Goal: Information Seeking & Learning: Learn about a topic

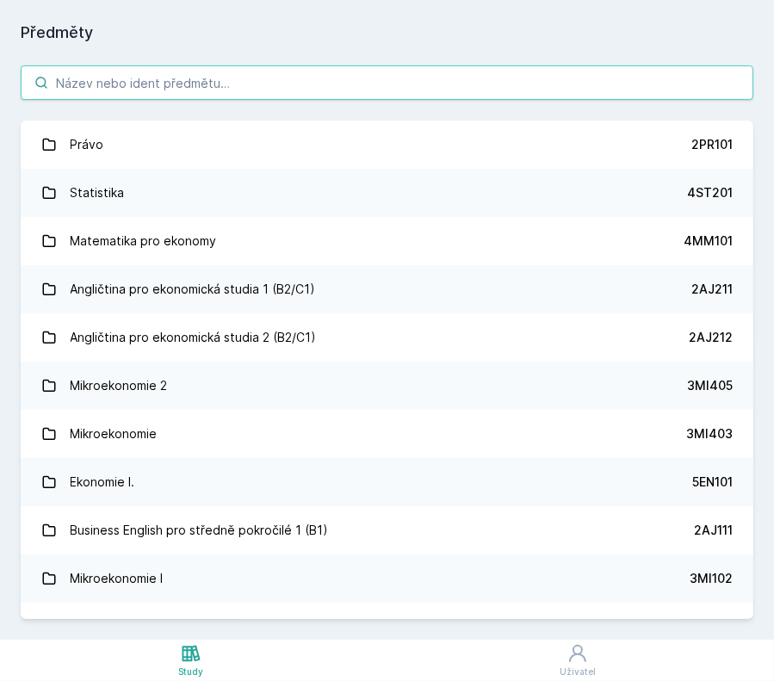
click at [320, 94] on input "search" at bounding box center [387, 82] width 732 height 34
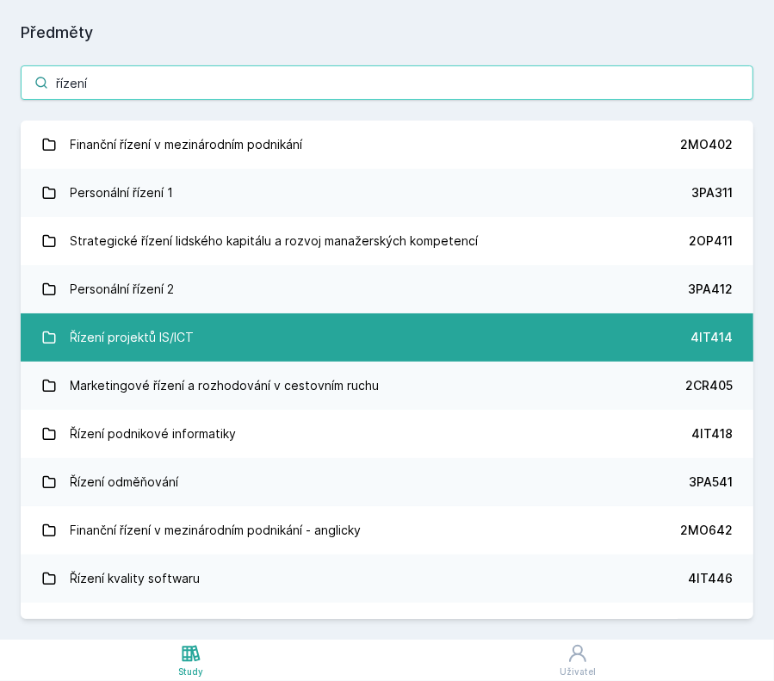
type input "řízení"
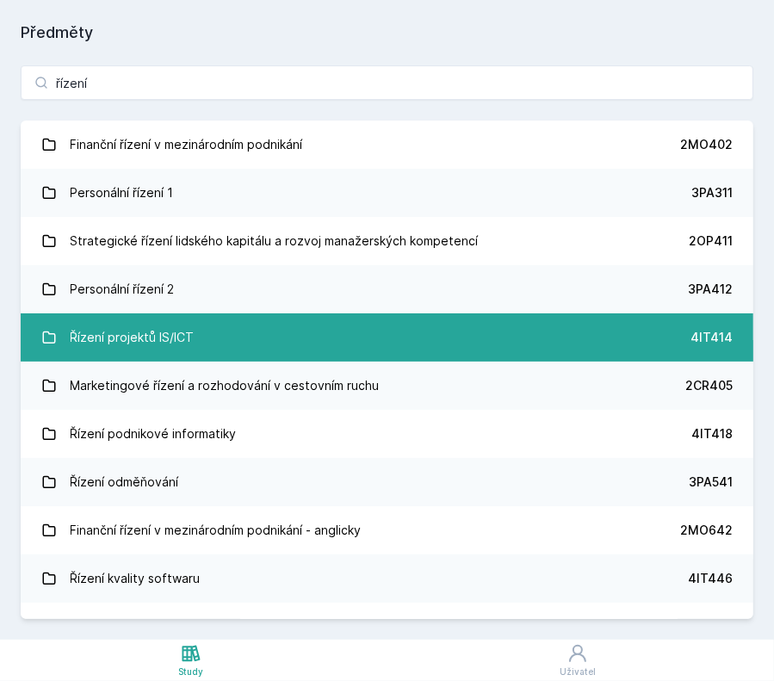
click at [210, 327] on link "Řízení projektů IS/ICT 4IT414" at bounding box center [387, 337] width 732 height 48
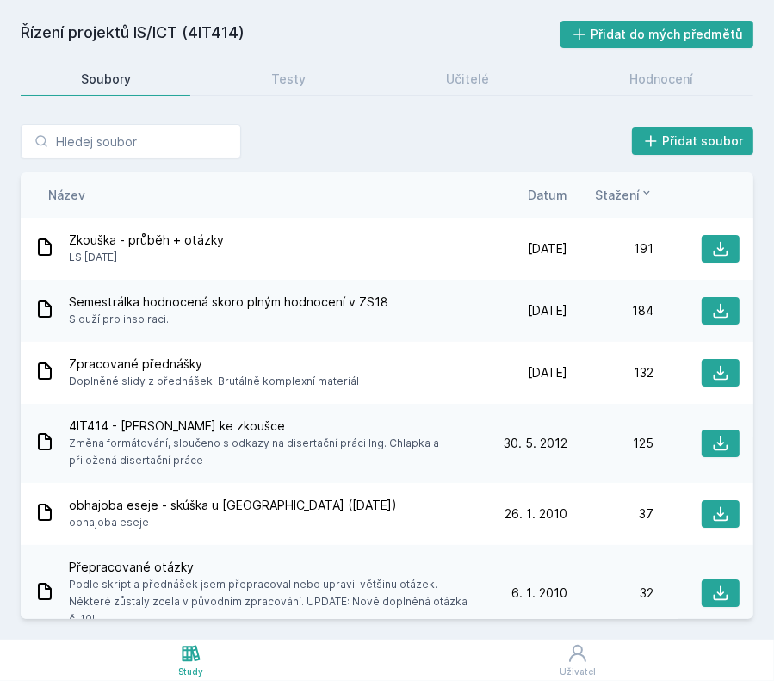
click at [569, 196] on div "Stažení" at bounding box center [610, 195] width 86 height 18
click at [552, 199] on span "Datum" at bounding box center [548, 195] width 40 height 18
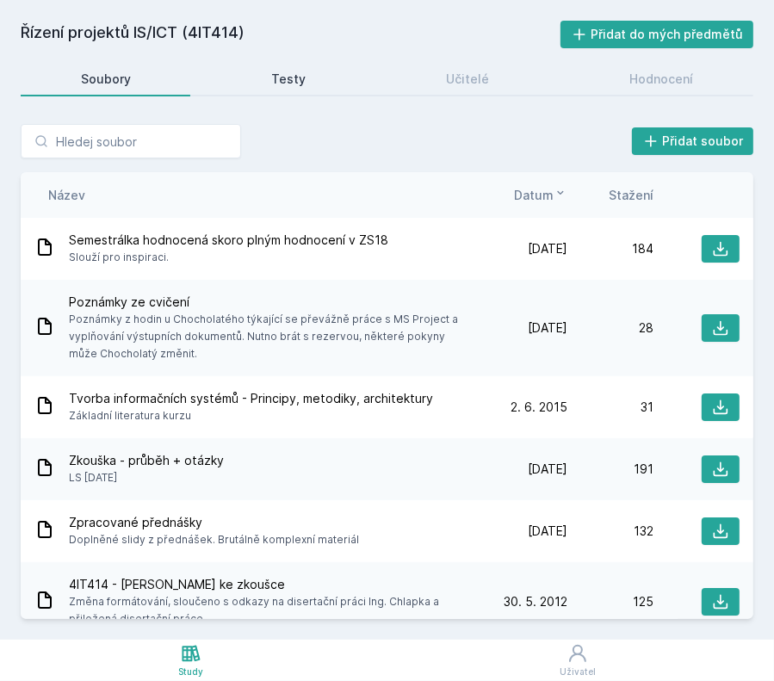
click at [318, 89] on link "Testy" at bounding box center [288, 79] width 154 height 34
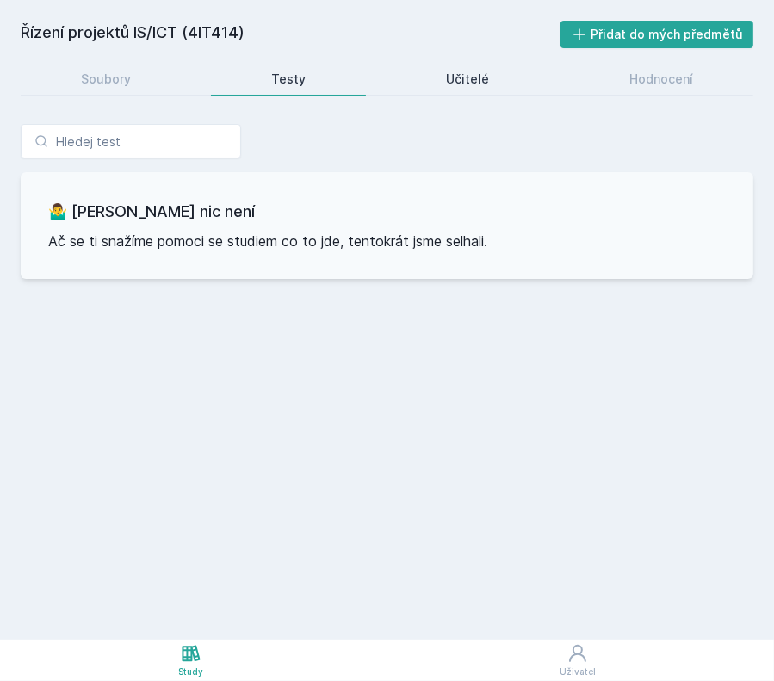
click at [467, 76] on div "Učitelé" at bounding box center [467, 79] width 43 height 17
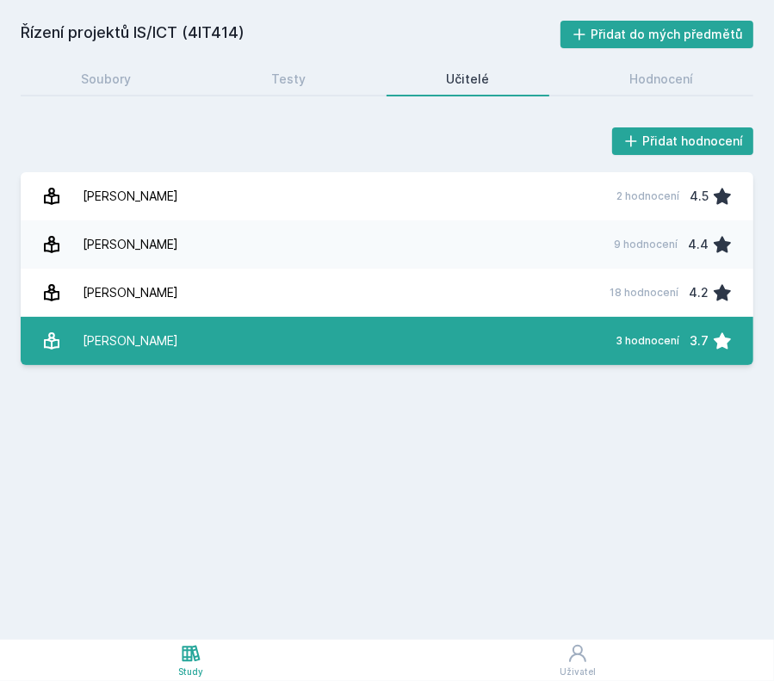
click at [528, 335] on link "[PERSON_NAME][DATE] hodnocení 3.7" at bounding box center [387, 341] width 732 height 48
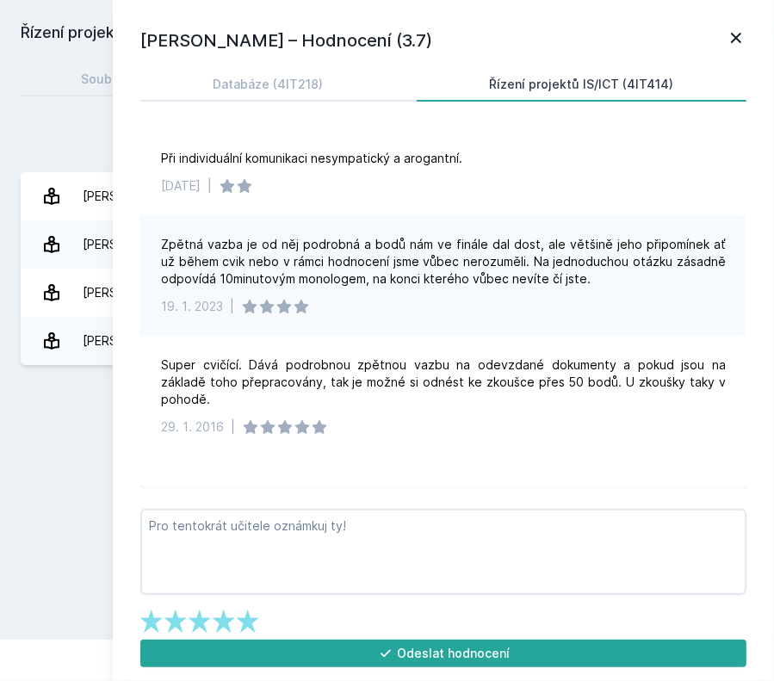
click at [734, 45] on icon at bounding box center [735, 38] width 21 height 21
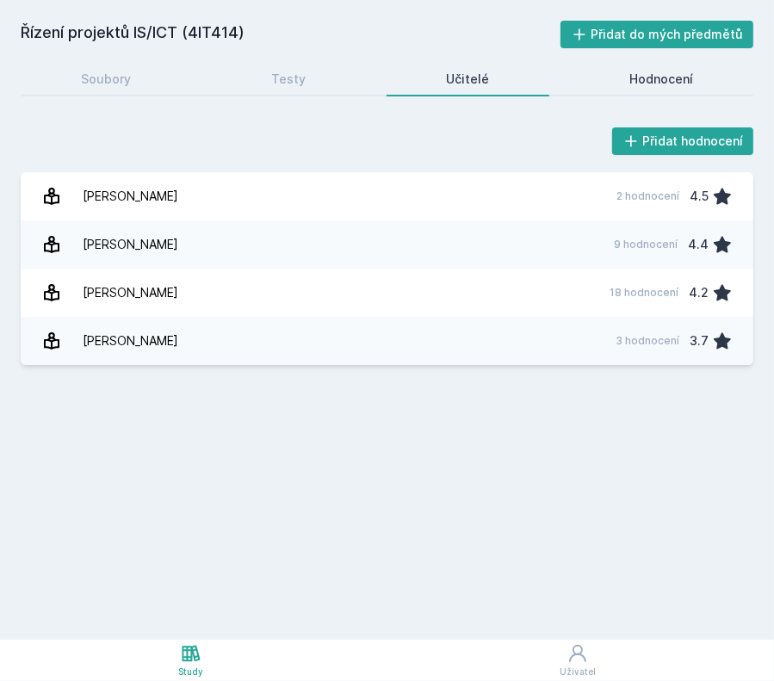
click at [647, 83] on div "Hodnocení" at bounding box center [661, 79] width 64 height 17
